Goal: Transaction & Acquisition: Purchase product/service

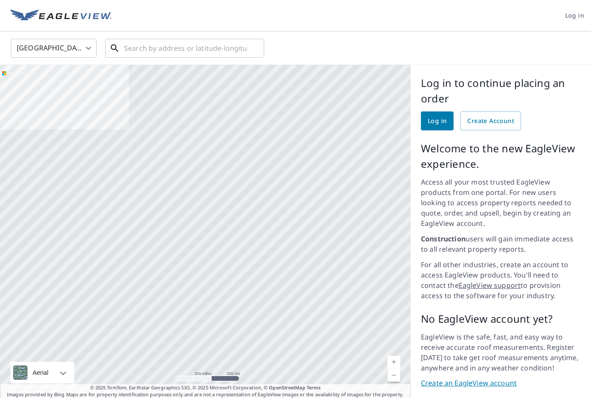
click at [190, 50] on input "text" at bounding box center [185, 48] width 122 height 24
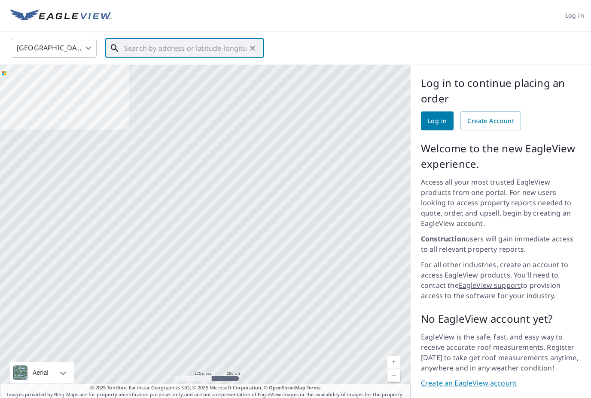
click at [198, 48] on input "text" at bounding box center [185, 48] width 122 height 24
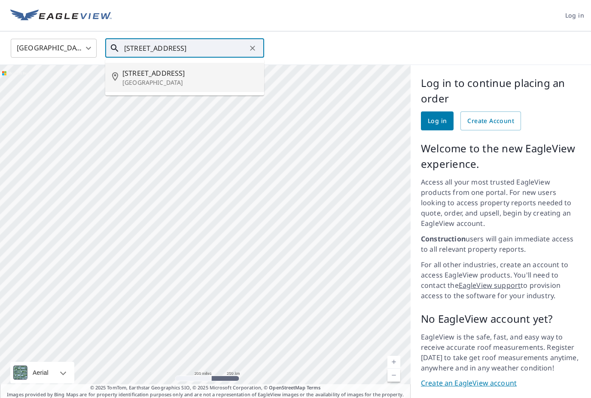
click at [160, 81] on p "[GEOGRAPHIC_DATA]" at bounding box center [189, 82] width 135 height 9
type input "[STREET_ADDRESS]"
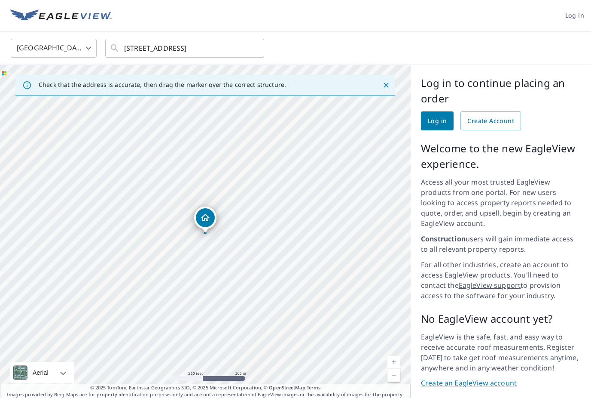
click at [205, 215] on div "[STREET_ADDRESS]" at bounding box center [205, 231] width 411 height 333
click at [482, 121] on span "Create Account" at bounding box center [491, 121] width 47 height 11
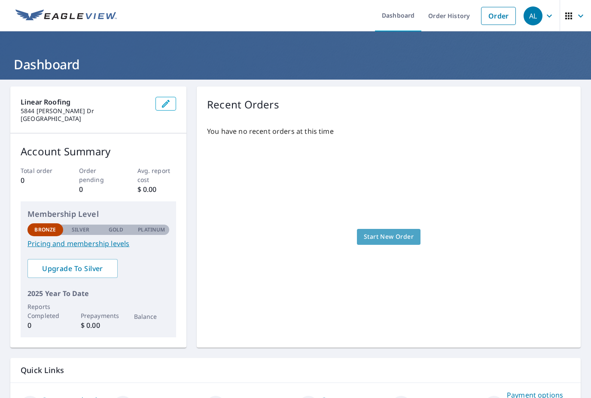
click at [394, 234] on span "Start New Order" at bounding box center [389, 236] width 50 height 11
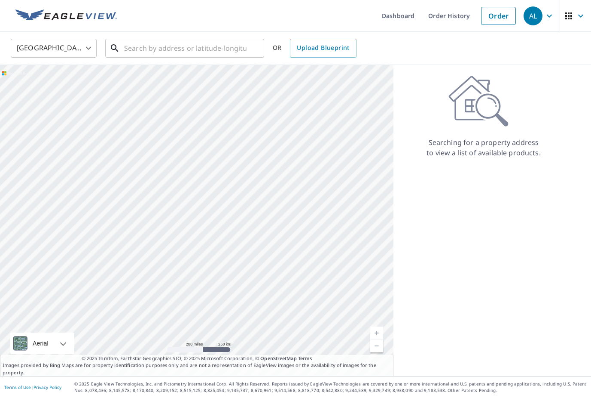
click at [177, 53] on input "text" at bounding box center [185, 48] width 122 height 24
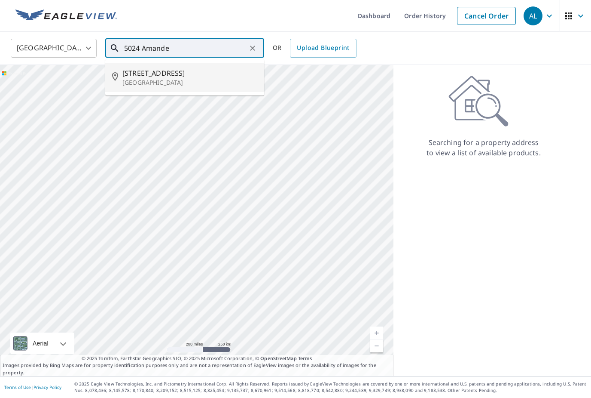
click at [165, 81] on p "[GEOGRAPHIC_DATA]" at bounding box center [189, 82] width 135 height 9
type input "[STREET_ADDRESS]"
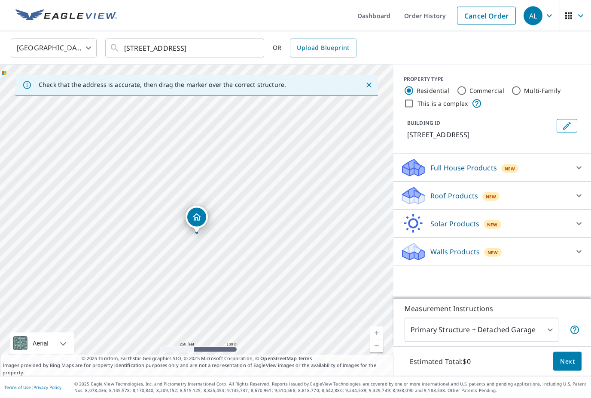
scroll to position [13, 0]
click at [578, 162] on icon at bounding box center [579, 167] width 10 height 10
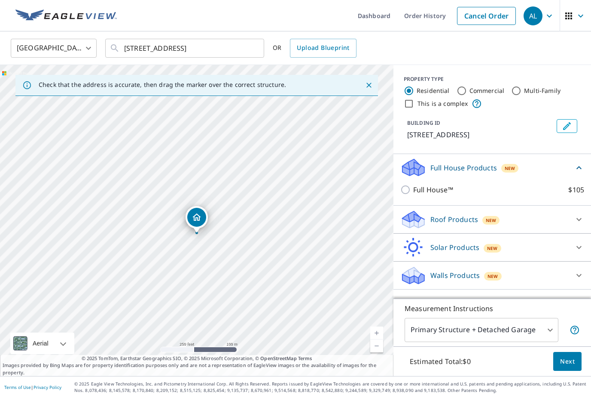
click at [578, 162] on icon at bounding box center [579, 167] width 10 height 10
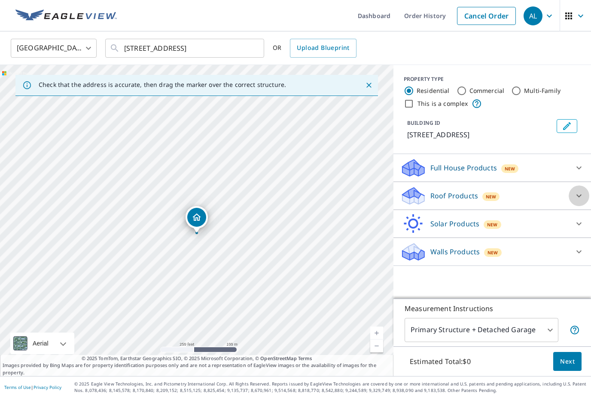
click at [581, 190] on icon at bounding box center [579, 195] width 10 height 10
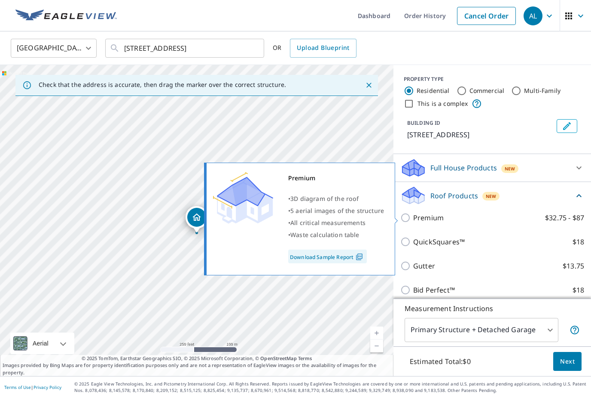
click at [407, 212] on input "Premium $32.75 - $87" at bounding box center [407, 217] width 13 height 10
checkbox input "true"
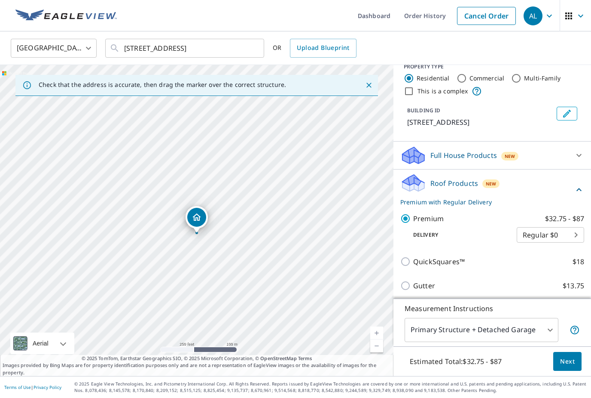
scroll to position [21, 0]
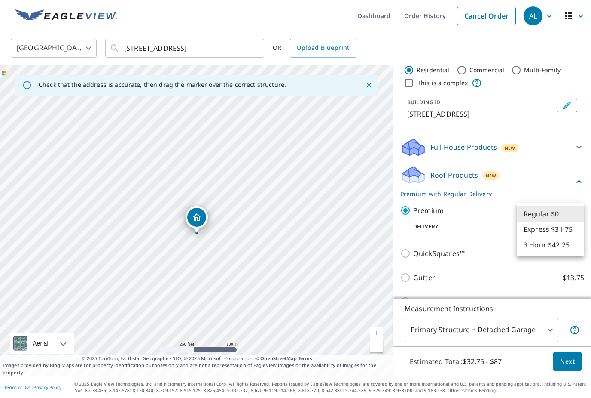
click at [537, 214] on body "AL AL Dashboard Order History Cancel Order AL [GEOGRAPHIC_DATA] US ​ [STREET_AD…" at bounding box center [295, 199] width 591 height 398
click at [537, 214] on li "Regular $0" at bounding box center [550, 213] width 67 height 15
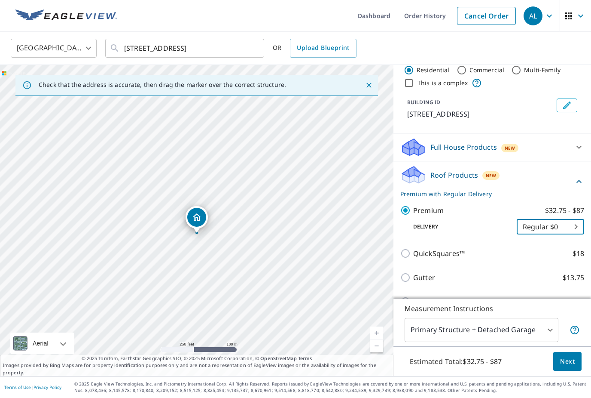
click at [519, 82] on div "PROPERTY TYPE Residential Commercial Multi-Family This is a complex BUILDING ID…" at bounding box center [493, 88] width 198 height 89
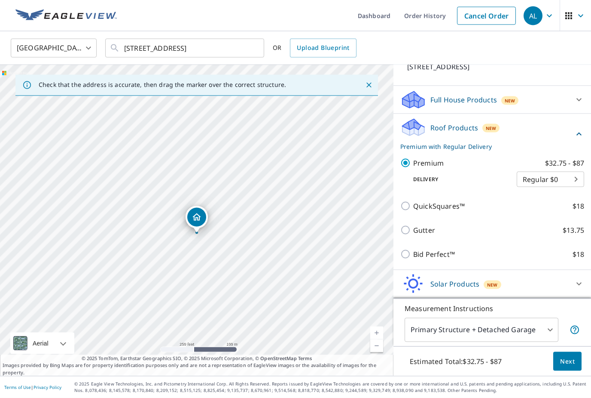
scroll to position [28, 0]
click at [536, 326] on body "AL AL Dashboard Order History Cancel Order AL [GEOGRAPHIC_DATA] US ​ [STREET_AD…" at bounding box center [295, 199] width 591 height 398
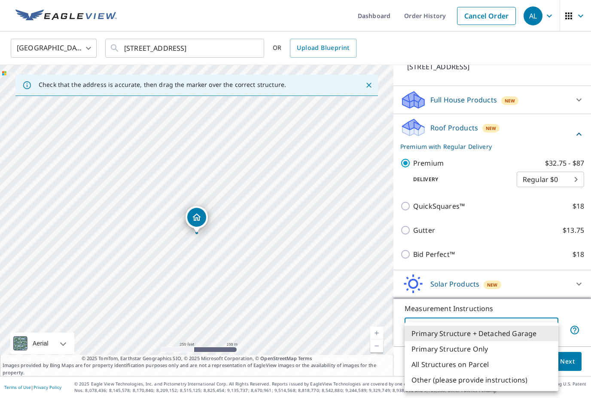
click at [508, 365] on li "All Structures on Parcel" at bounding box center [482, 363] width 154 height 15
type input "3"
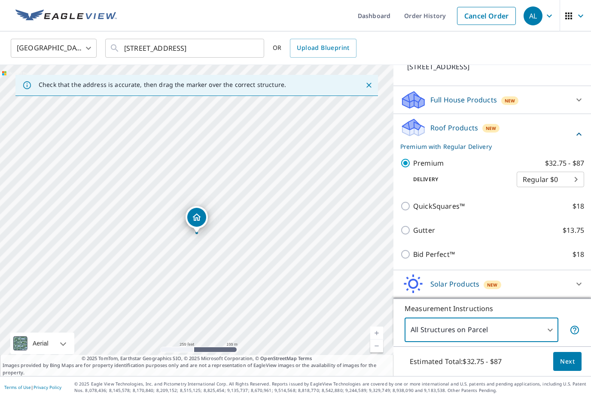
click at [580, 278] on icon at bounding box center [579, 283] width 10 height 10
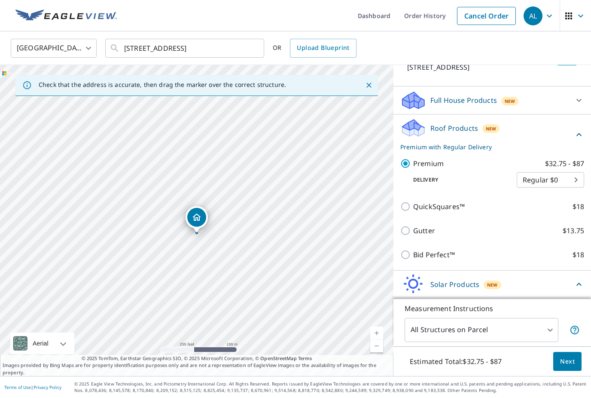
click at [578, 279] on icon at bounding box center [579, 284] width 10 height 10
click at [569, 364] on span "Next" at bounding box center [567, 361] width 15 height 11
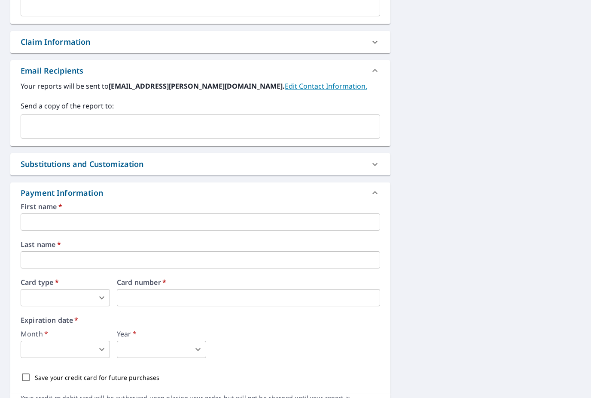
scroll to position [274, 0]
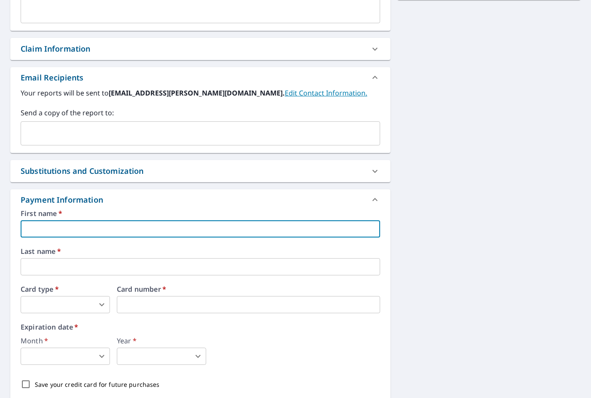
click at [217, 220] on input "text" at bounding box center [201, 228] width 360 height 17
type input "Alyaan"
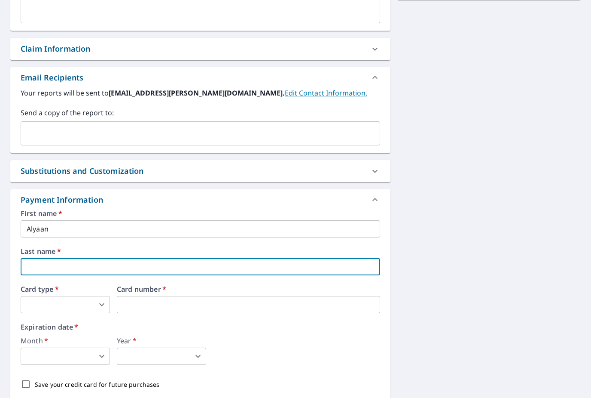
click at [190, 258] on input "text" at bounding box center [201, 266] width 360 height 17
type input "[PERSON_NAME]"
click at [85, 269] on body "AL AL Dashboard Order History Cancel Order AL Dashboard / Finalize Order Finali…" at bounding box center [295, 199] width 591 height 398
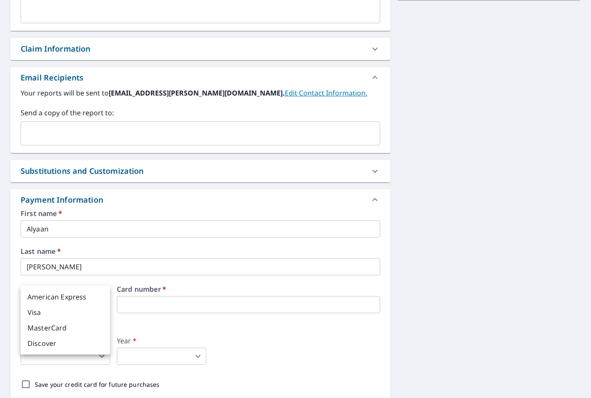
click at [53, 327] on li "MasterCard" at bounding box center [65, 327] width 89 height 15
type input "3"
click at [87, 328] on body "AL AL Dashboard Order History Cancel Order AL Dashboard / Finalize Order Finali…" at bounding box center [295, 199] width 591 height 398
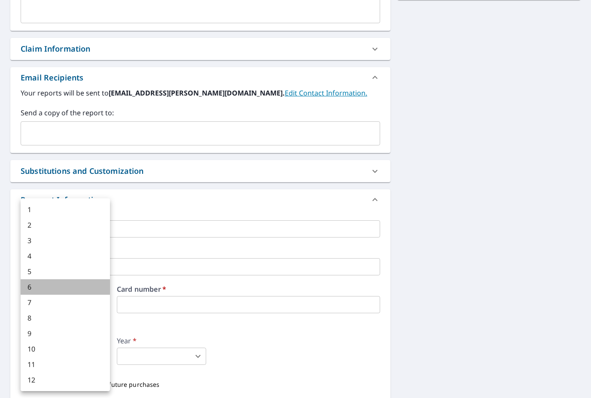
click at [63, 290] on li "6" at bounding box center [65, 286] width 89 height 15
type input "6"
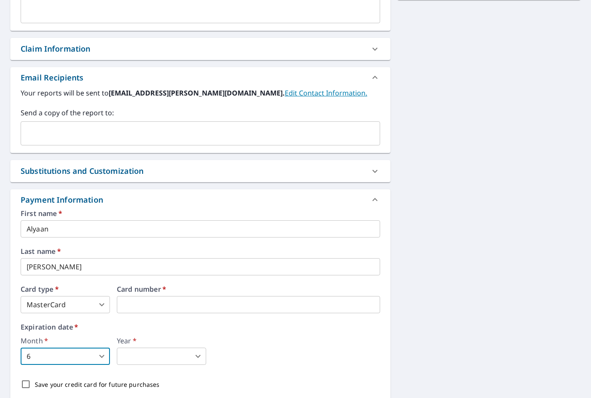
click at [153, 331] on body "AL AL Dashboard Order History Cancel Order AL Dashboard / Finalize Order Finali…" at bounding box center [295, 199] width 591 height 398
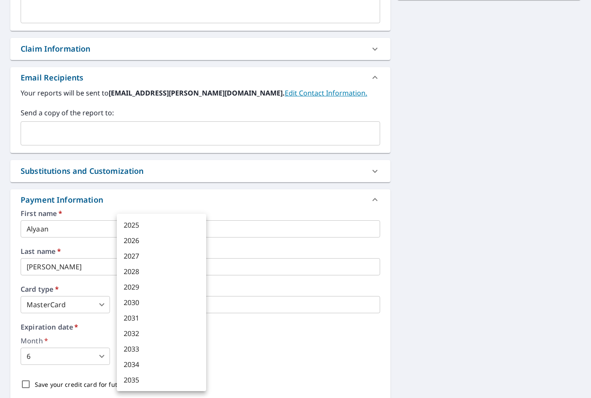
click at [138, 273] on li "2028" at bounding box center [161, 270] width 89 height 15
type input "2028"
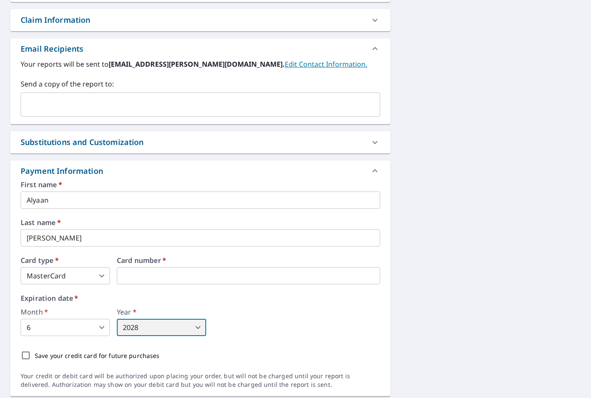
scroll to position [303, 0]
click at [23, 346] on input "Save your credit card for future purchases" at bounding box center [26, 355] width 18 height 18
checkbox input "true"
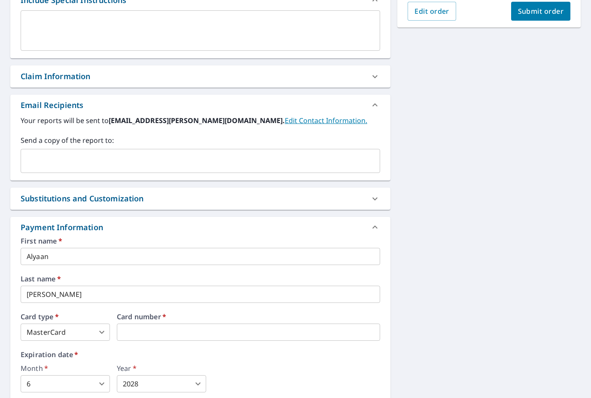
scroll to position [221, 0]
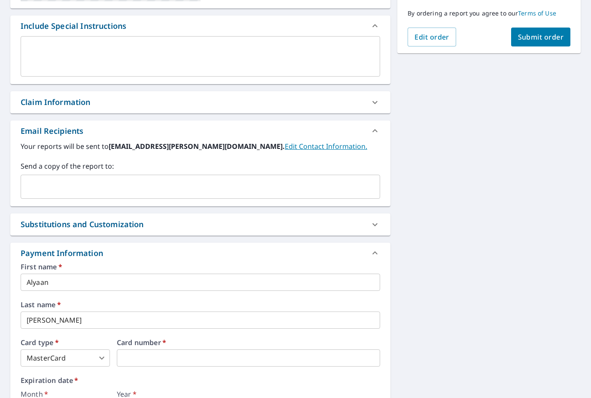
click at [82, 178] on input "text" at bounding box center [193, 186] width 339 height 16
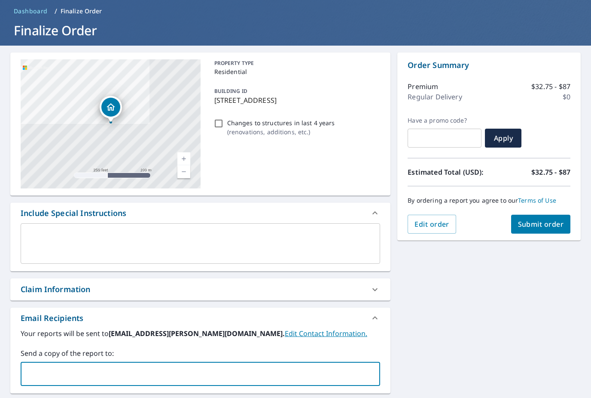
scroll to position [32, 0]
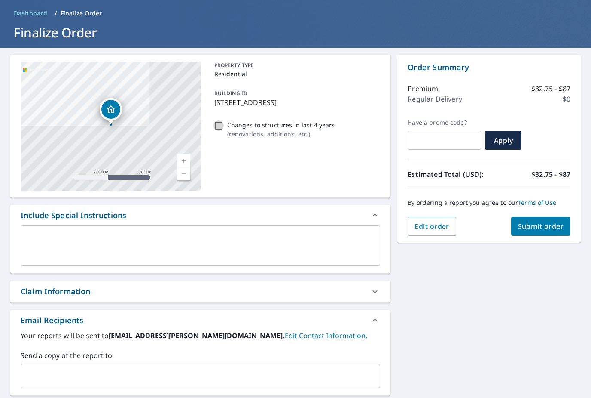
click at [218, 120] on input "Changes to structures in last 4 years ( renovations, additions, etc. )" at bounding box center [219, 125] width 10 height 10
checkbox input "true"
click at [162, 347] on div "[STREET_ADDRESS] Aerial Road A standard road map Aerial A detailed look from ab…" at bounding box center [200, 361] width 380 height 612
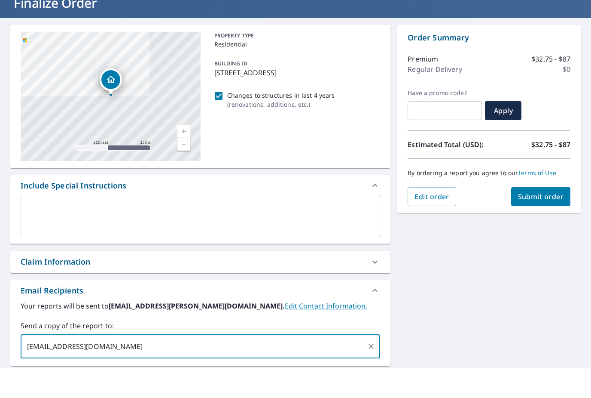
scroll to position [119, 0]
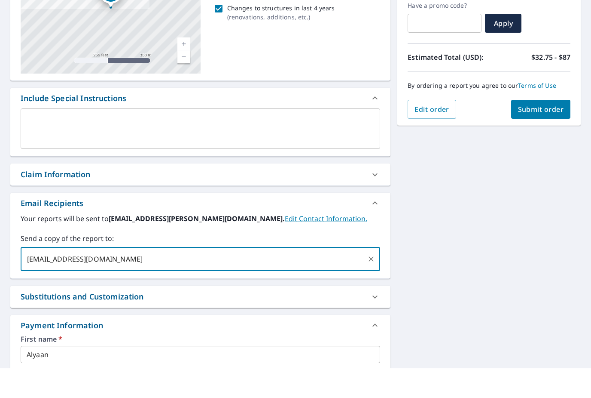
type input "[EMAIL_ADDRESS][DOMAIN_NAME]"
click at [466, 244] on div "[STREET_ADDRESS] Aerial Road A standard road map Aerial A detailed look from ab…" at bounding box center [295, 273] width 591 height 626
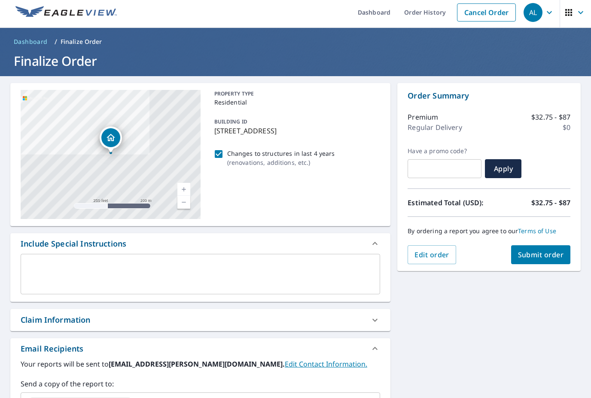
scroll to position [4, 0]
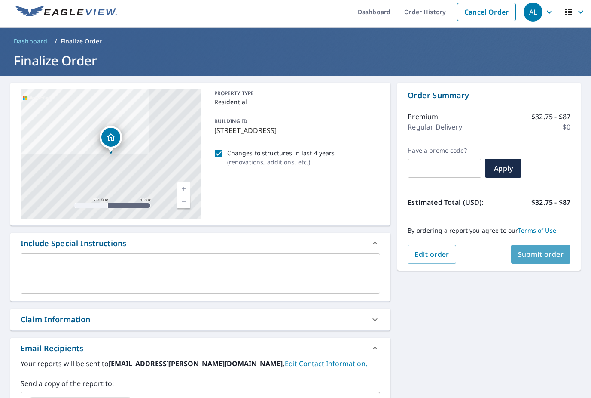
click at [534, 255] on span "Submit order" at bounding box center [541, 253] width 46 height 9
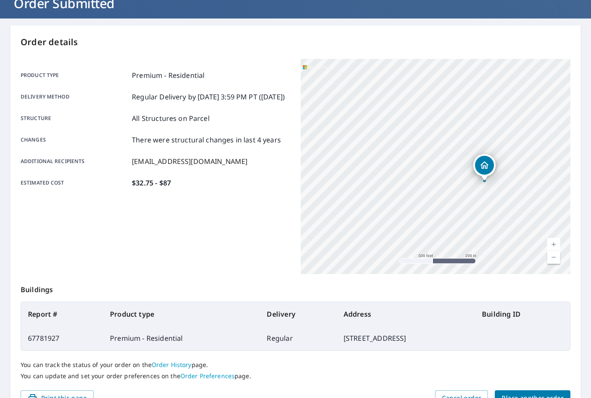
scroll to position [60, 0]
